Goal: Task Accomplishment & Management: Manage account settings

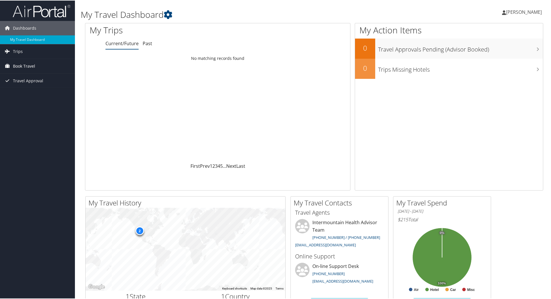
click at [26, 63] on span "Book Travel" at bounding box center [24, 66] width 22 height 14
click at [23, 52] on link "Trips" at bounding box center [37, 51] width 75 height 14
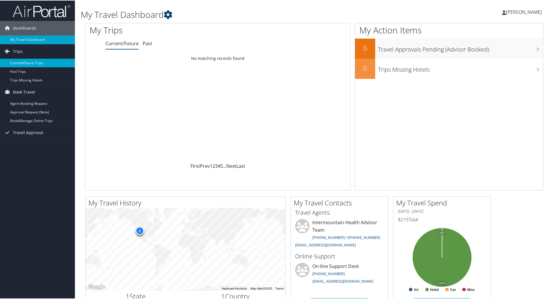
click at [22, 67] on link "Current/Future Trips" at bounding box center [37, 62] width 75 height 9
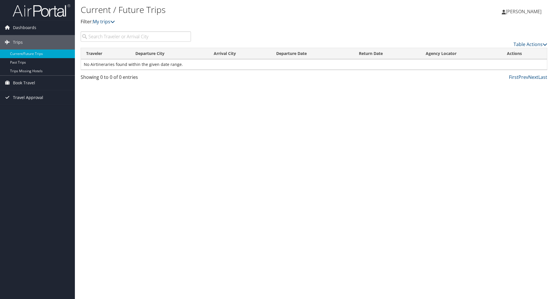
click at [24, 97] on span "Travel Approval" at bounding box center [28, 97] width 30 height 14
click at [25, 109] on link "Pending Trip Approvals" at bounding box center [37, 109] width 75 height 9
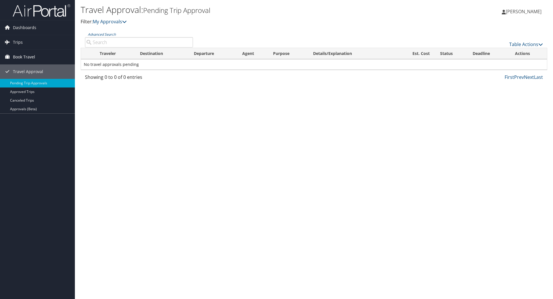
click at [20, 56] on span "Book Travel" at bounding box center [24, 57] width 22 height 14
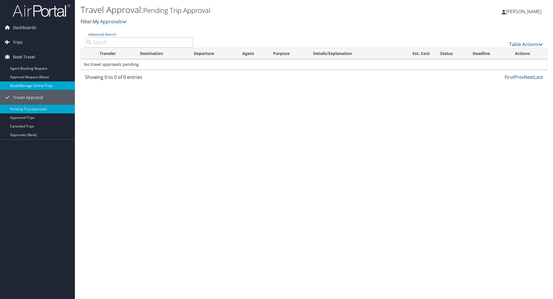
click at [29, 88] on link "Book/Manage Online Trips" at bounding box center [37, 86] width 75 height 9
